Goal: Transaction & Acquisition: Purchase product/service

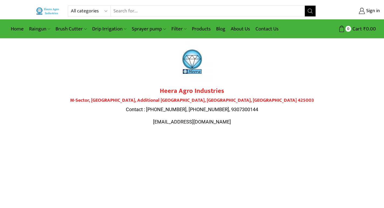
click at [107, 10] on select "All categories Accessories Air Release Valve Brush Cutter Domestic Use Drip Irr…" at bounding box center [91, 11] width 40 height 11
select select "sprinkler"
click at [71, 6] on select "All categories Accessories Air Release Valve Brush Cutter Domestic Use Drip Irr…" at bounding box center [91, 11] width 40 height 11
click at [278, 10] on icon "Search button" at bounding box center [310, 11] width 5 height 5
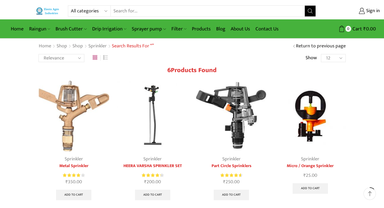
scroll to position [135, 0]
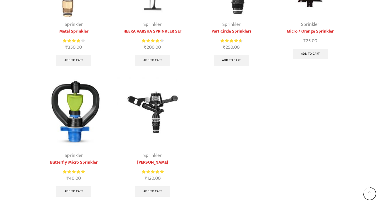
click at [151, 107] on img at bounding box center [152, 112] width 71 height 71
